Goal: Task Accomplishment & Management: Use online tool/utility

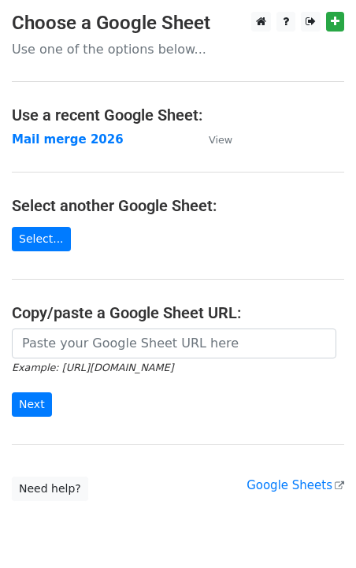
click at [68, 131] on td "Mail merge 2026" at bounding box center [102, 140] width 181 height 18
click at [72, 142] on strong "Mail merge 2026" at bounding box center [68, 139] width 112 height 14
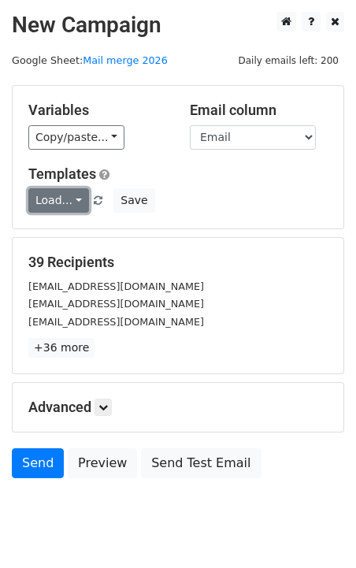
click at [55, 202] on link "Load..." at bounding box center [58, 200] width 61 height 24
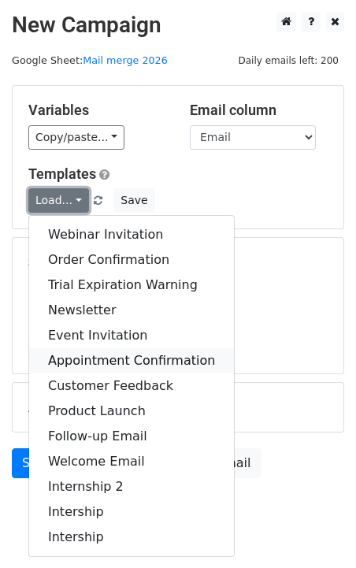
scroll to position [44, 0]
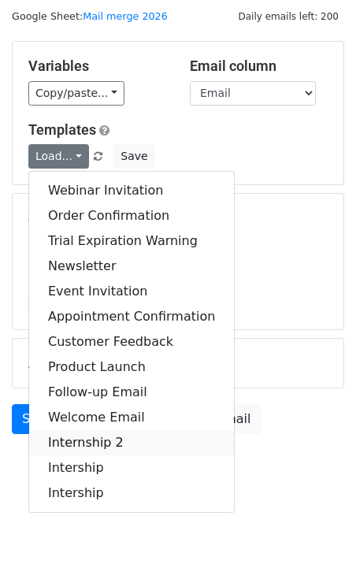
click at [91, 447] on link "Internship 2" at bounding box center [131, 442] width 205 height 25
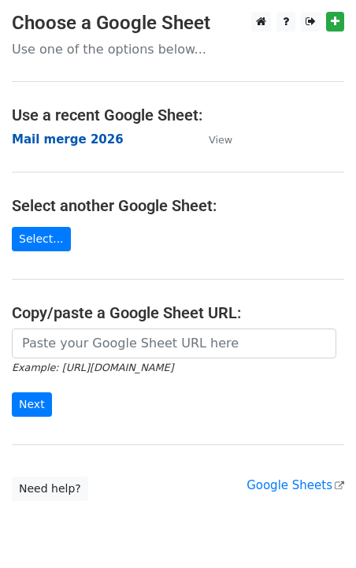
click at [49, 142] on strong "Mail merge 2026" at bounding box center [68, 139] width 112 height 14
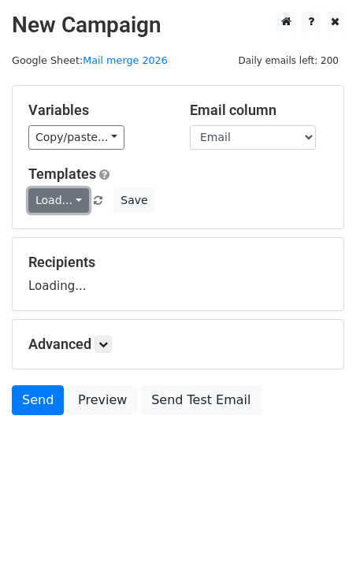
click at [66, 202] on link "Load..." at bounding box center [58, 200] width 61 height 24
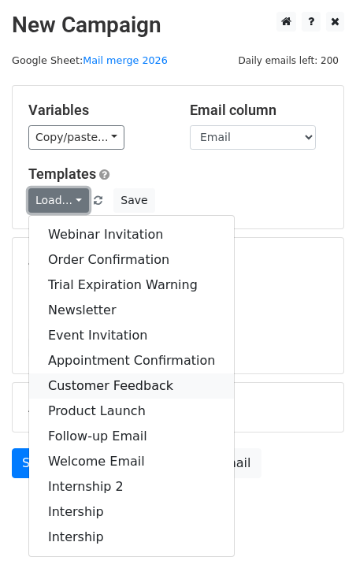
scroll to position [44, 0]
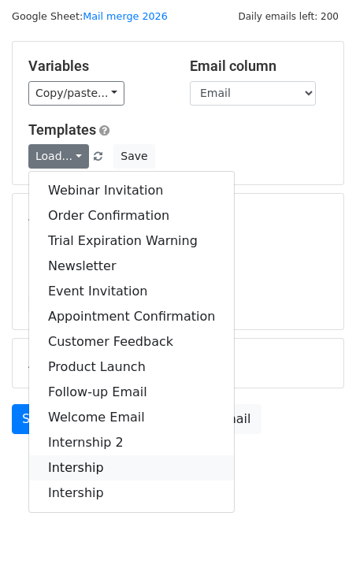
click at [92, 455] on link "Intership" at bounding box center [131, 467] width 205 height 25
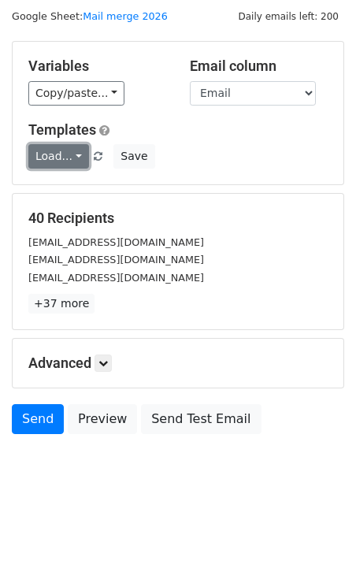
click at [71, 161] on link "Load..." at bounding box center [58, 156] width 61 height 24
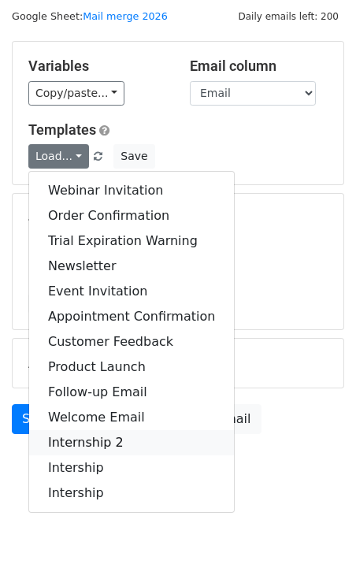
click at [83, 442] on link "Internship 2" at bounding box center [131, 442] width 205 height 25
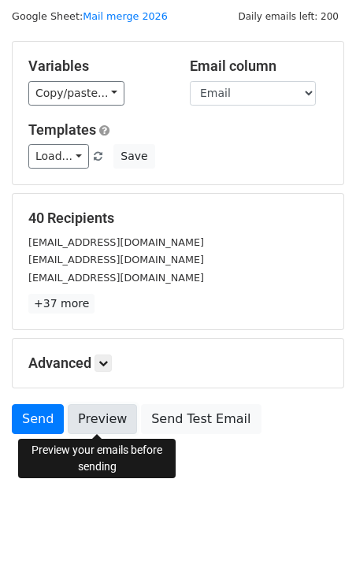
click at [98, 418] on link "Preview" at bounding box center [102, 419] width 69 height 30
